Goal: Check status: Check status

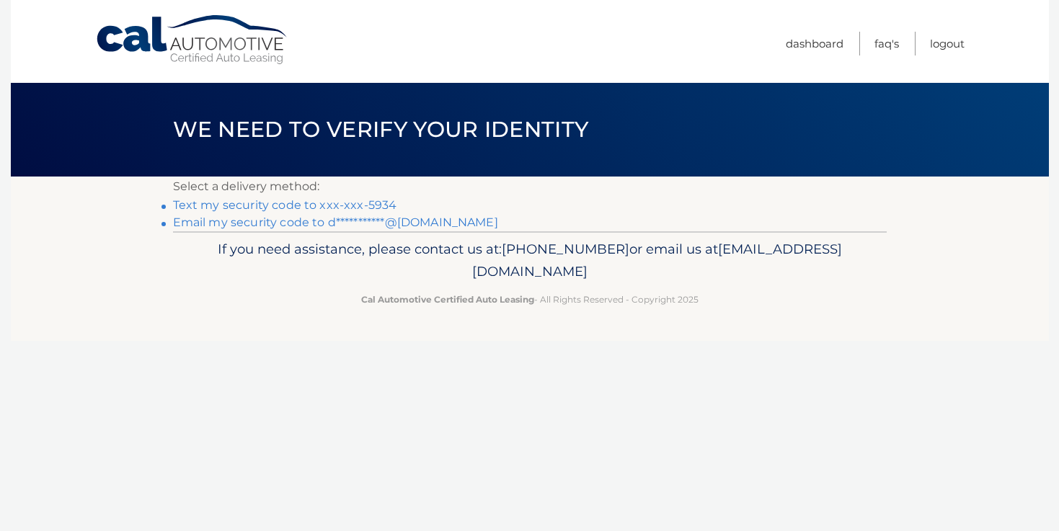
click at [233, 202] on link "Text my security code to xxx-xxx-5934" at bounding box center [285, 205] width 224 height 14
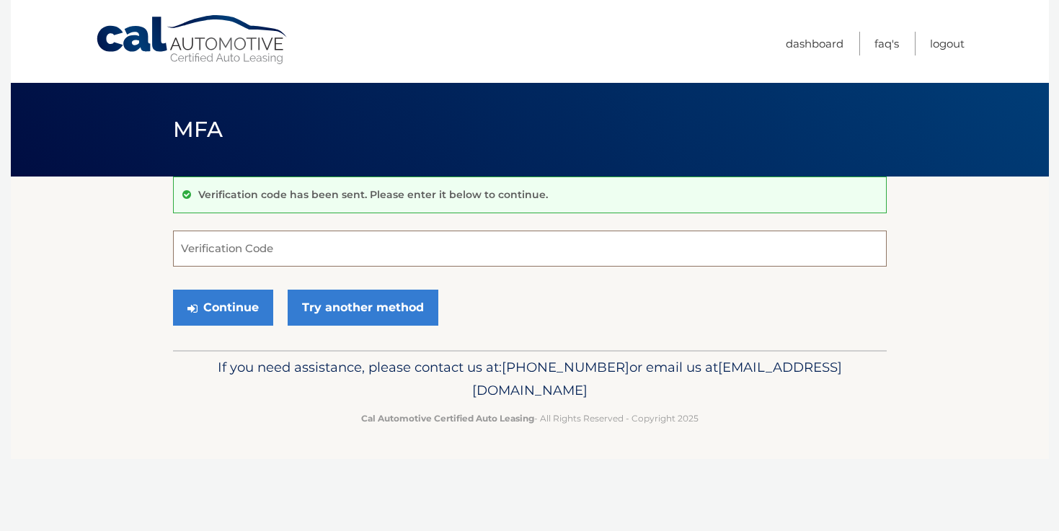
click at [257, 255] on input "Verification Code" at bounding box center [530, 249] width 714 height 36
type input "296519"
click at [223, 304] on button "Continue" at bounding box center [223, 308] width 100 height 36
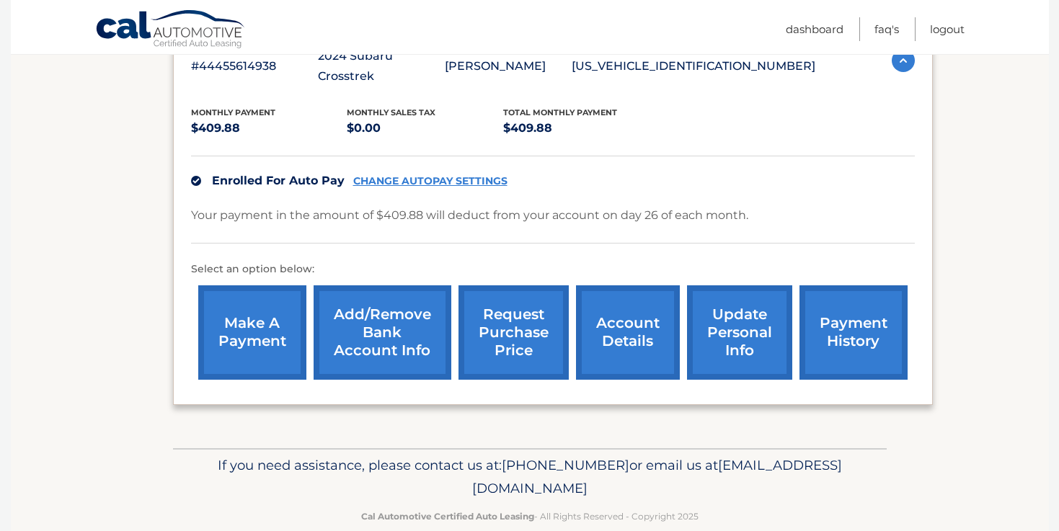
scroll to position [288, 0]
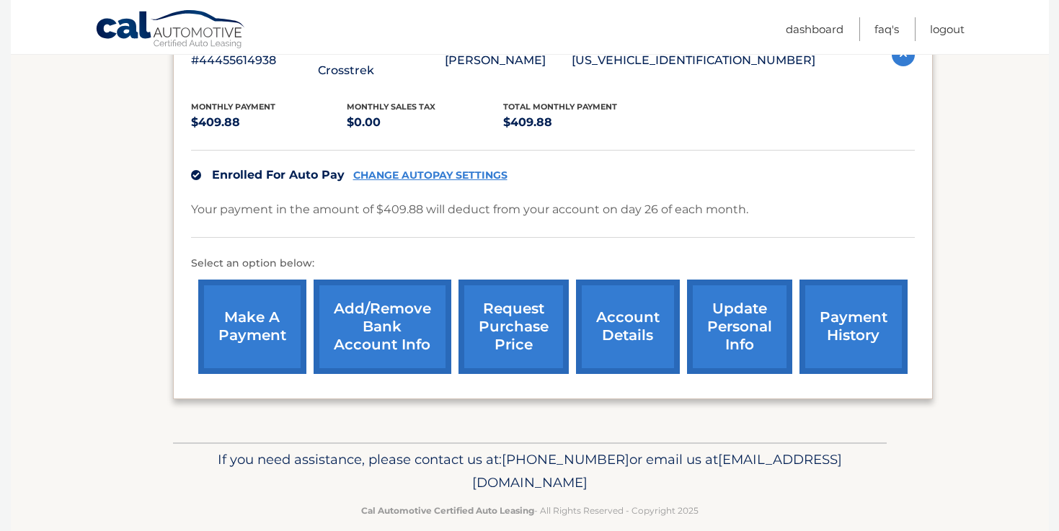
click at [823, 348] on link "payment history" at bounding box center [854, 327] width 108 height 94
click at [511, 280] on link "request purchase price" at bounding box center [514, 327] width 110 height 94
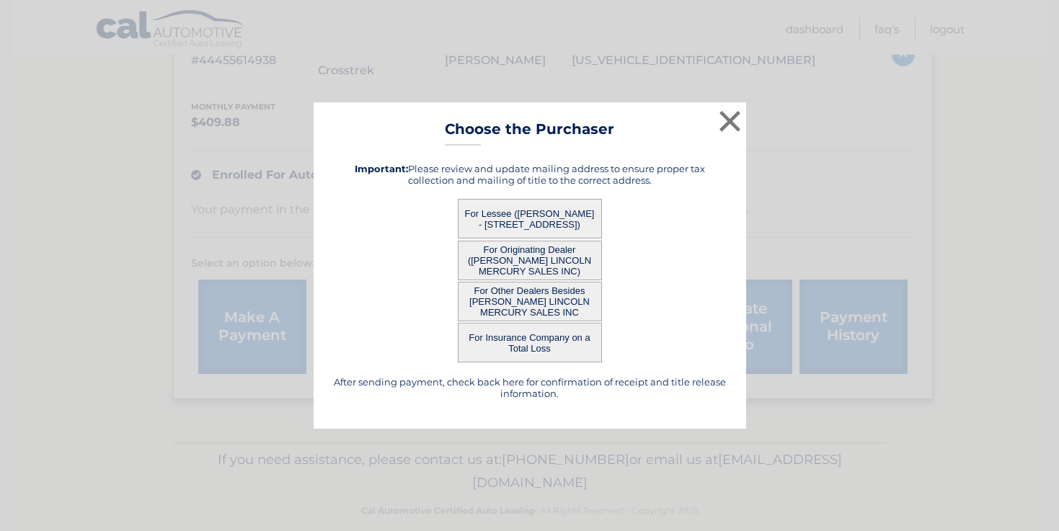
click at [564, 216] on button "For Lessee ([PERSON_NAME] - [STREET_ADDRESS])" at bounding box center [530, 219] width 144 height 40
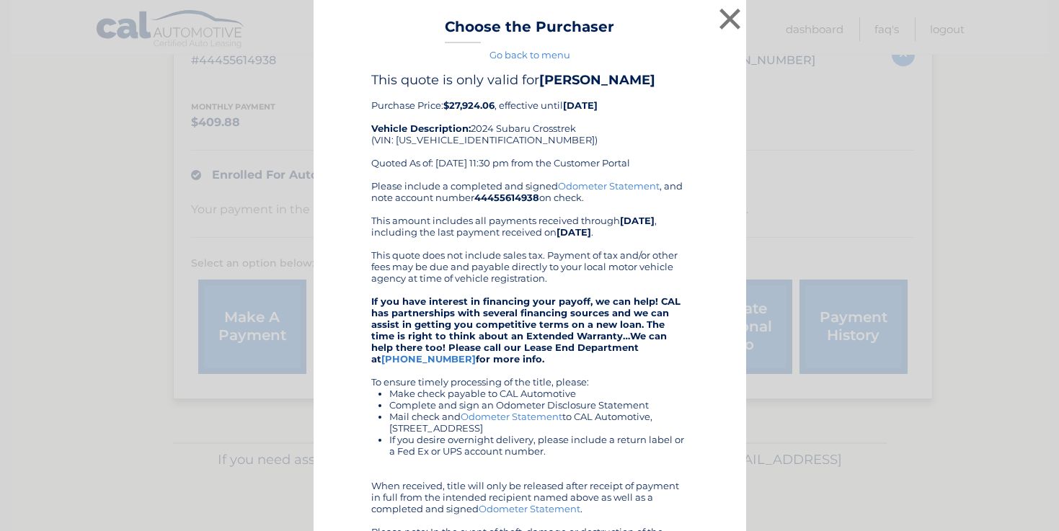
drag, startPoint x: 544, startPoint y: 220, endPoint x: 707, endPoint y: 97, distance: 203.9
click at [707, 97] on div "This quote is only valid for [PERSON_NAME] Purchase Price: $27,924.06 , effecti…" at bounding box center [530, 370] width 397 height 597
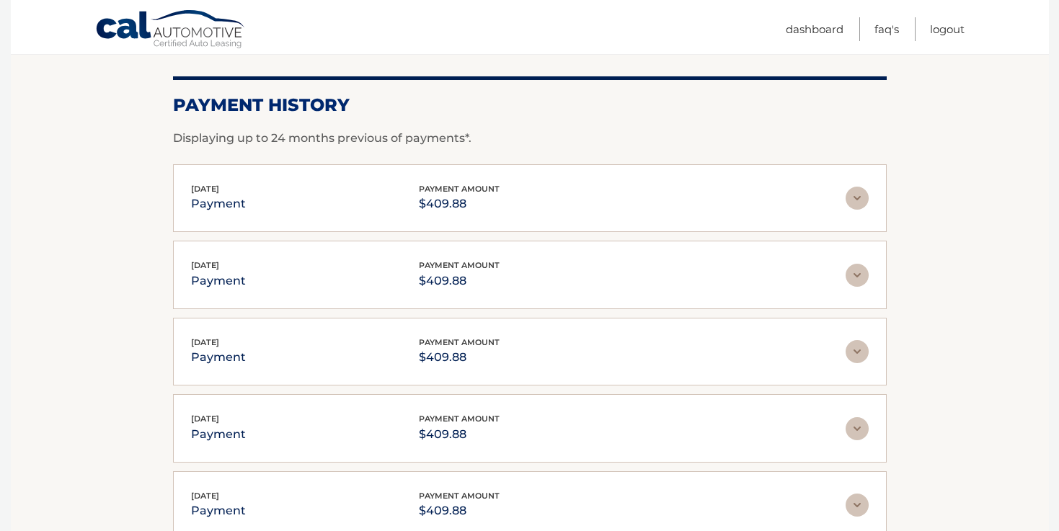
scroll to position [195, 0]
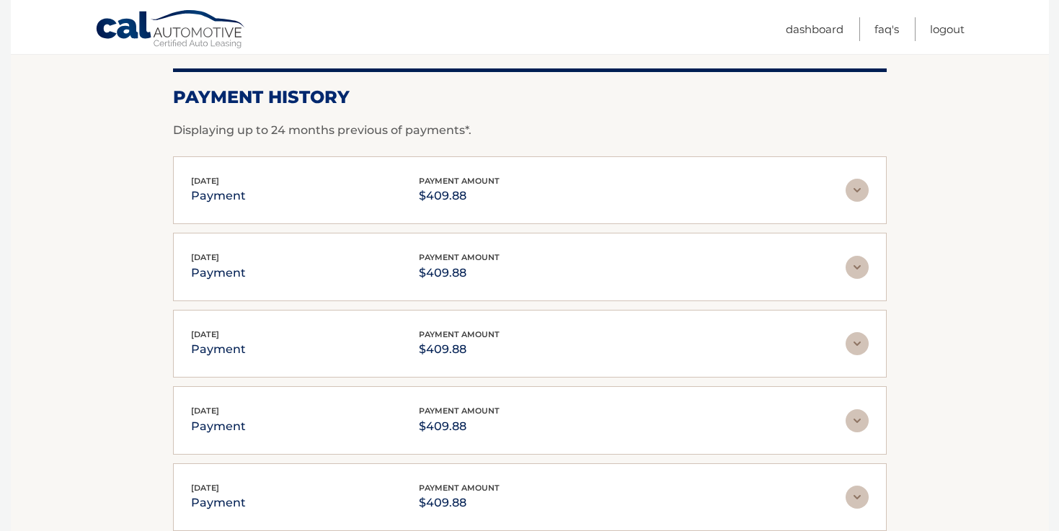
click at [859, 191] on img at bounding box center [857, 190] width 23 height 23
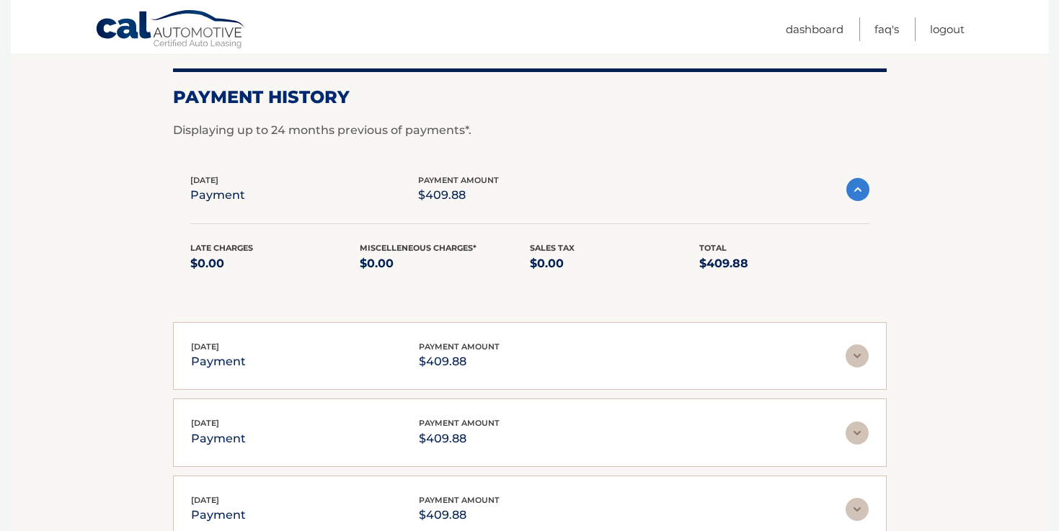
click at [863, 180] on img at bounding box center [857, 189] width 23 height 23
